Goal: Task Accomplishment & Management: Use online tool/utility

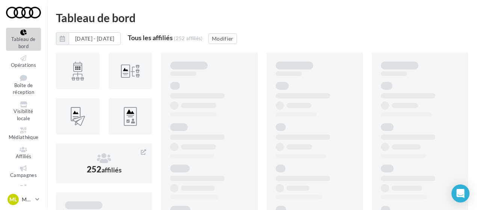
scroll to position [30, 0]
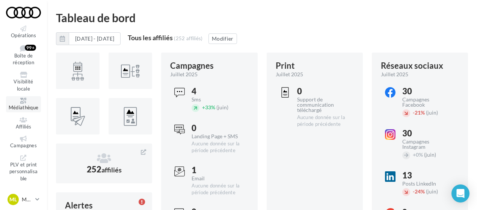
click at [23, 109] on span "Médiathèque" at bounding box center [24, 107] width 30 height 6
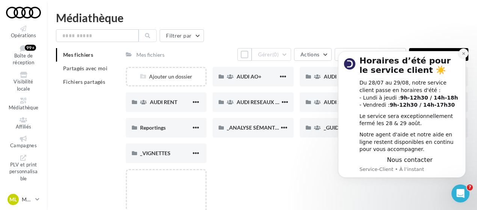
click at [463, 51] on icon "Dismiss notification" at bounding box center [464, 53] width 4 height 4
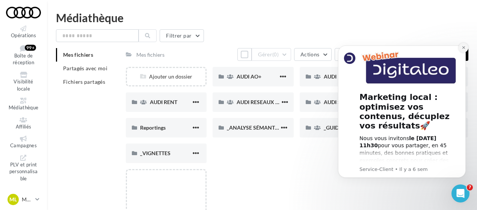
click at [462, 49] on icon "Dismiss notification" at bounding box center [464, 47] width 4 height 4
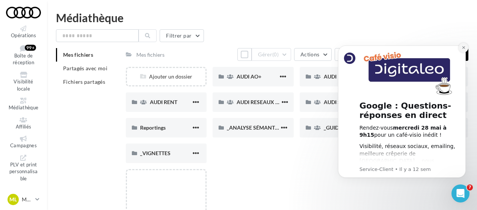
click at [462, 48] on icon "Dismiss notification" at bounding box center [464, 47] width 4 height 4
drag, startPoint x: 135, startPoint y: 14, endPoint x: 466, endPoint y: 48, distance: 332.3
click at [466, 48] on button "Importer un fichier" at bounding box center [438, 54] width 59 height 13
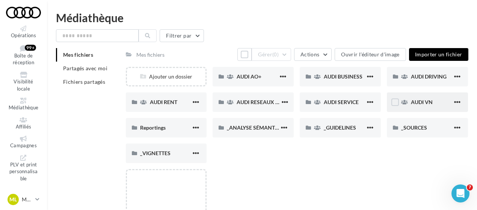
click at [427, 108] on div "AUDI VN" at bounding box center [427, 102] width 81 height 20
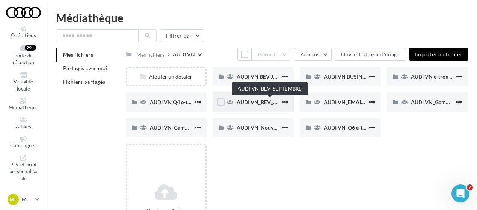
click at [260, 103] on span "AUDI VN_BEV_SEPTEMBRE" at bounding box center [270, 102] width 66 height 6
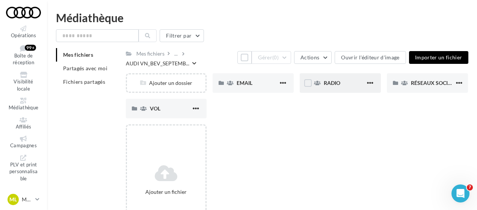
click at [349, 82] on div "RADIO" at bounding box center [345, 83] width 42 height 8
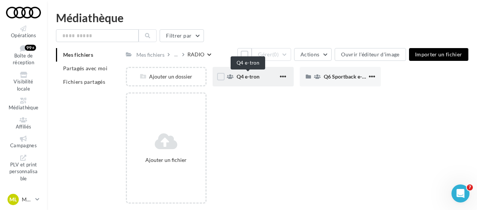
click at [249, 76] on span "Q4 e-tron" at bounding box center [248, 76] width 23 height 6
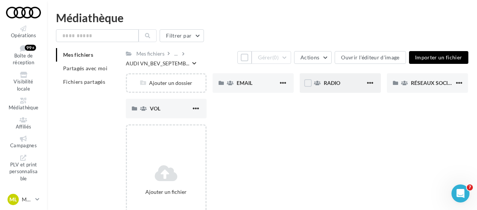
click at [338, 86] on div "RADIO" at bounding box center [345, 83] width 42 height 8
